Goal: Task Accomplishment & Management: Manage account settings

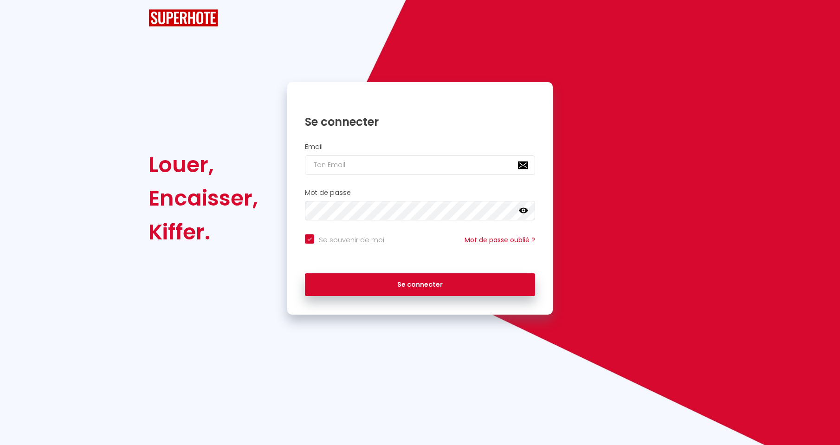
checkbox input "true"
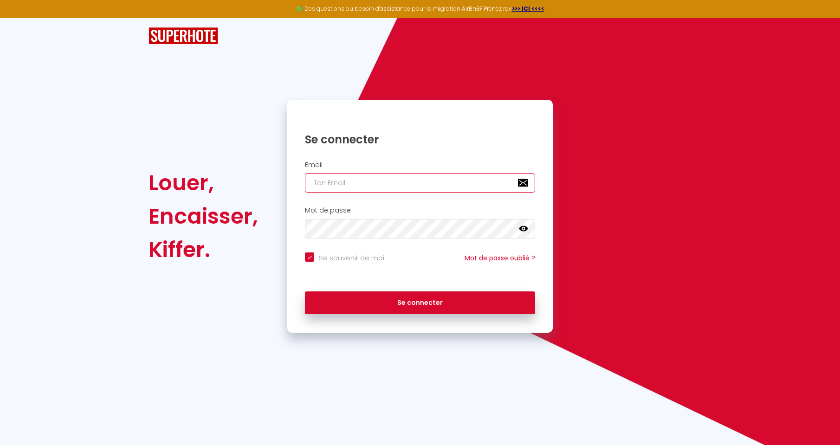
click at [360, 185] on input "email" at bounding box center [420, 182] width 230 height 19
type input "f"
checkbox input "true"
type input "f."
checkbox input "true"
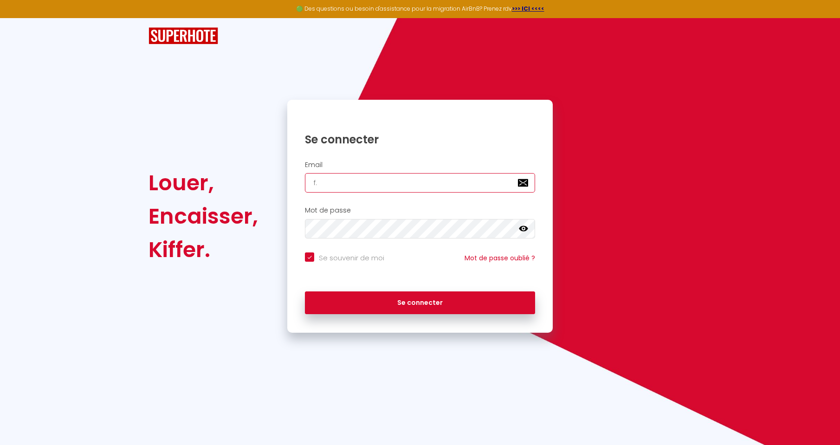
type input "f.g"
checkbox input "true"
type input "[DOMAIN_NAME]"
checkbox input "true"
type input "f.gui"
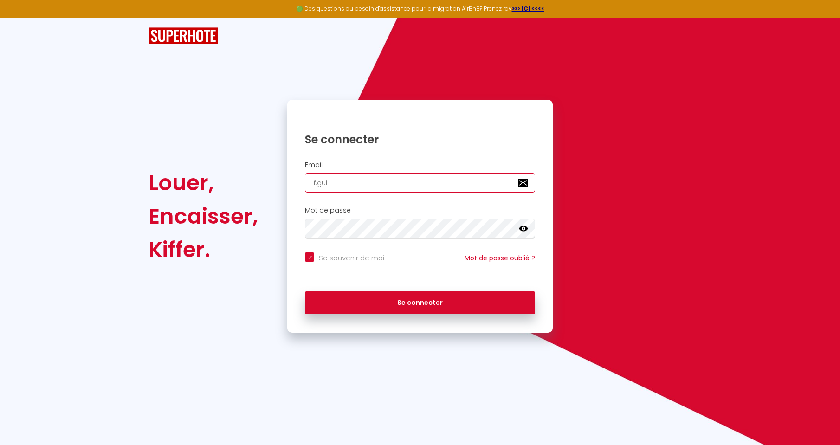
checkbox input "true"
type input "f.guil"
checkbox input "true"
type input "[PERSON_NAME]"
checkbox input "true"
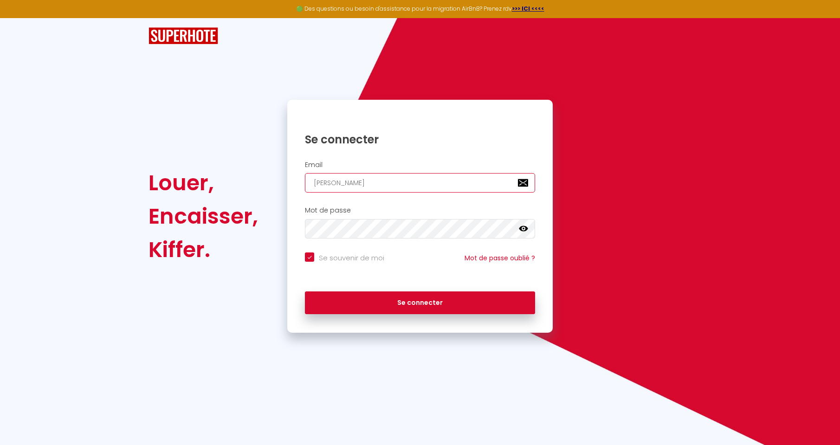
type input "[PERSON_NAME]"
checkbox input "true"
type input "[PERSON_NAME]"
checkbox input "true"
type input "[PERSON_NAME]"
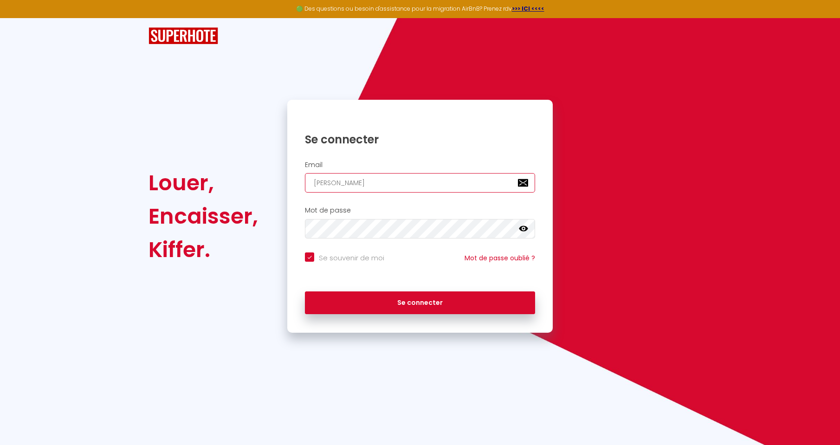
checkbox input "true"
type input "f.guillermi"
checkbox input "true"
type input "[PERSON_NAME]"
checkbox input "true"
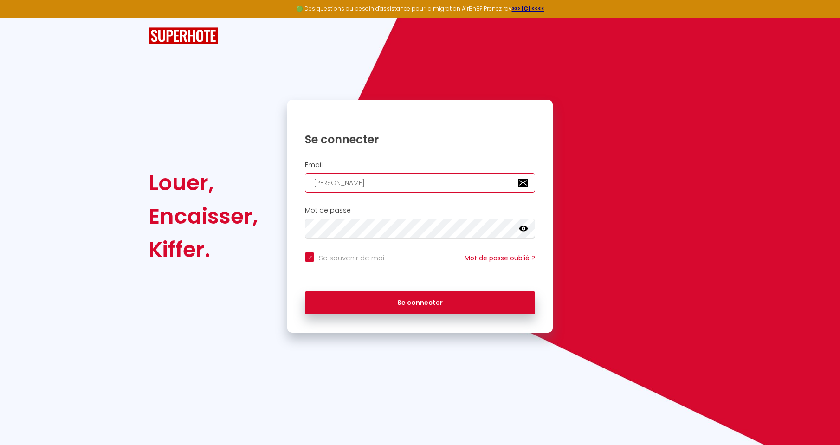
type input "[PERSON_NAME]@"
checkbox input "true"
type input "[PERSON_NAME]@f"
checkbox input "true"
type input "[PERSON_NAME]@fr"
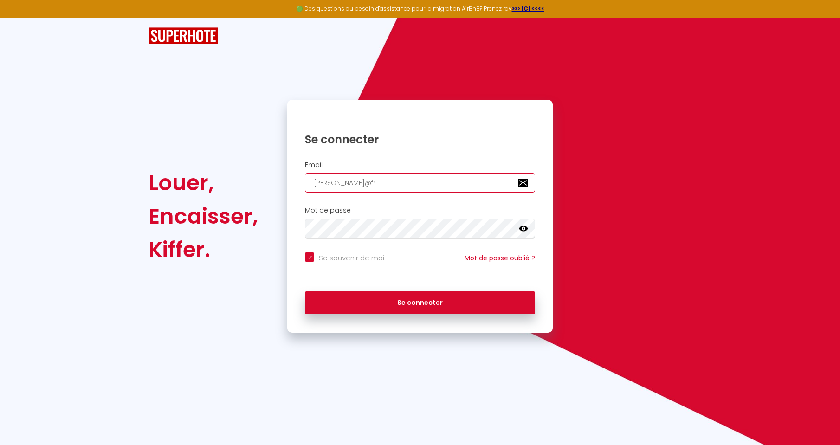
checkbox input "true"
type input "[PERSON_NAME]@fre"
checkbox input "true"
type input "[PERSON_NAME]@free"
checkbox input "true"
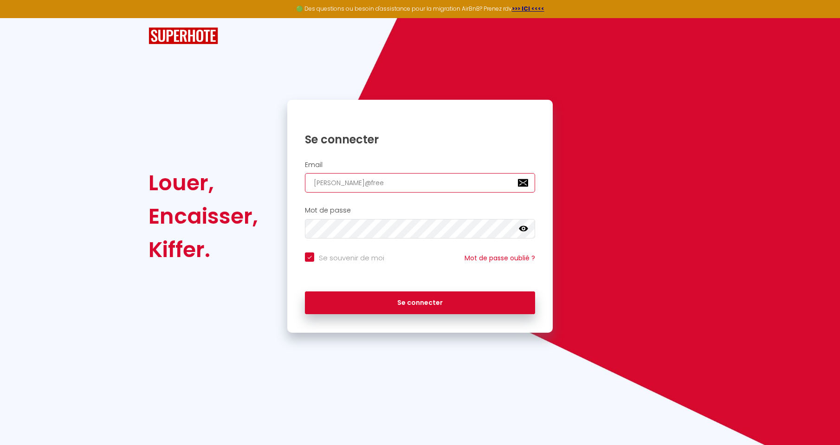
type input "[PERSON_NAME]@free."
checkbox input "true"
type input "[PERSON_NAME]@free.f"
checkbox input "true"
type input "[PERSON_NAME][EMAIL_ADDRESS][DOMAIN_NAME]"
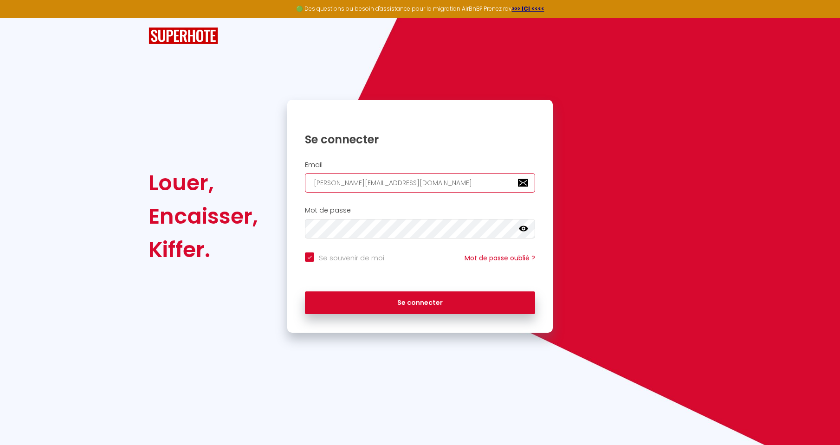
checkbox input "true"
type input "[PERSON_NAME][EMAIL_ADDRESS][DOMAIN_NAME]"
click at [305, 291] on button "Se connecter" at bounding box center [420, 302] width 230 height 23
checkbox input "true"
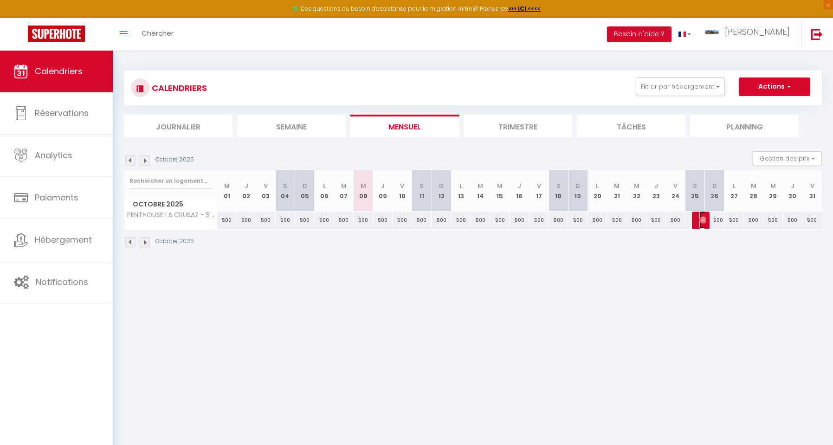
click at [702, 219] on img at bounding box center [702, 219] width 7 height 7
select select "OK"
select select "0"
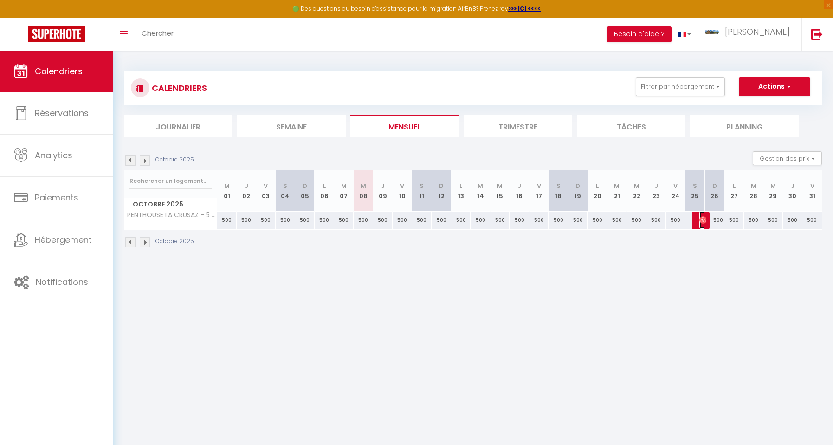
select select "1"
select select
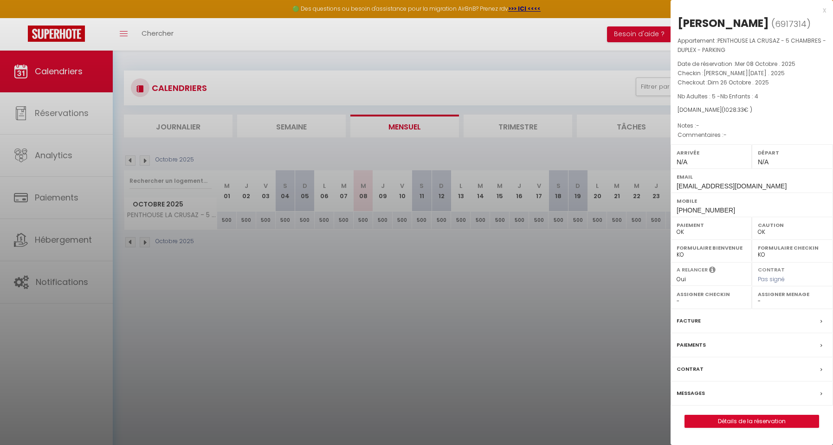
click at [699, 388] on label "Messages" at bounding box center [691, 393] width 28 height 10
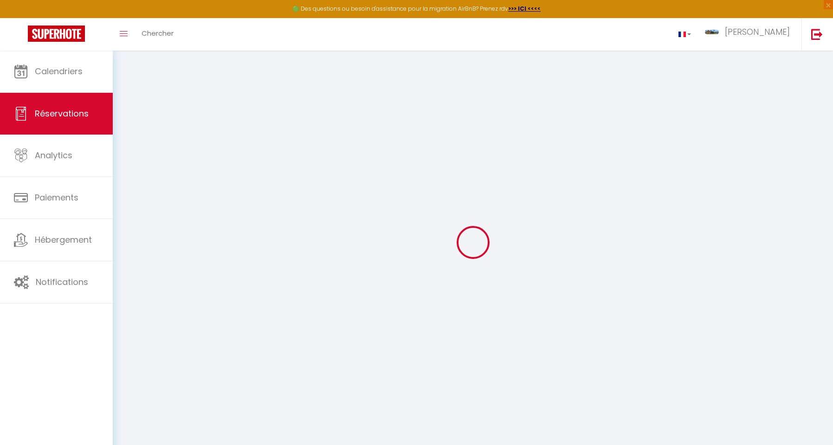
select select
checkbox input "false"
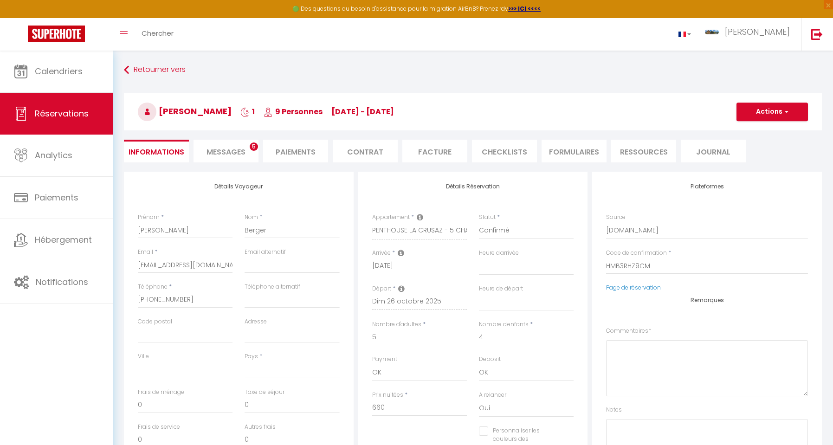
select select
checkbox input "false"
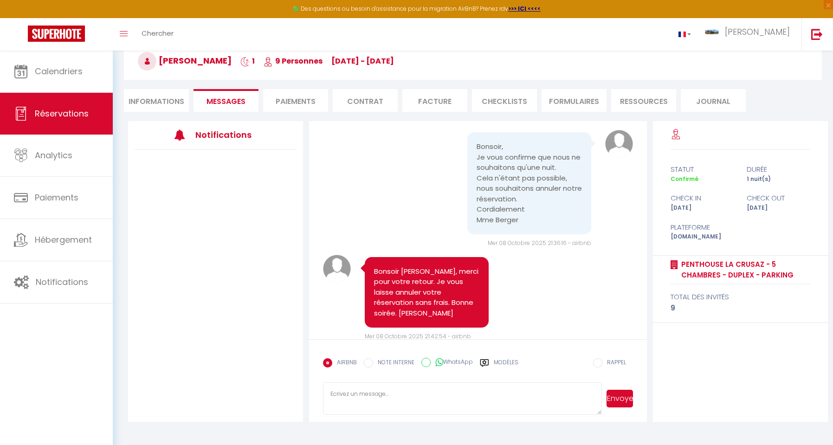
scroll to position [724, 0]
